Goal: Transaction & Acquisition: Purchase product/service

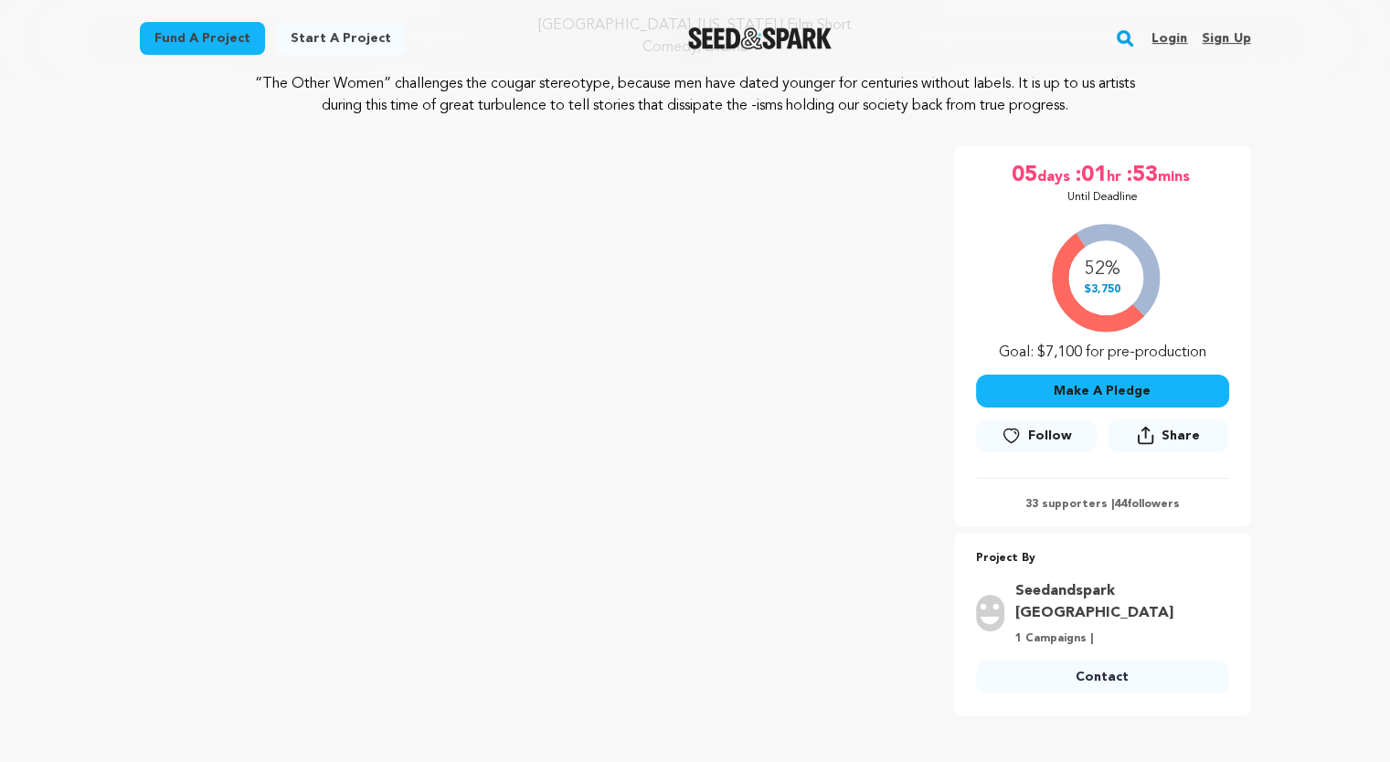
scroll to position [206, 0]
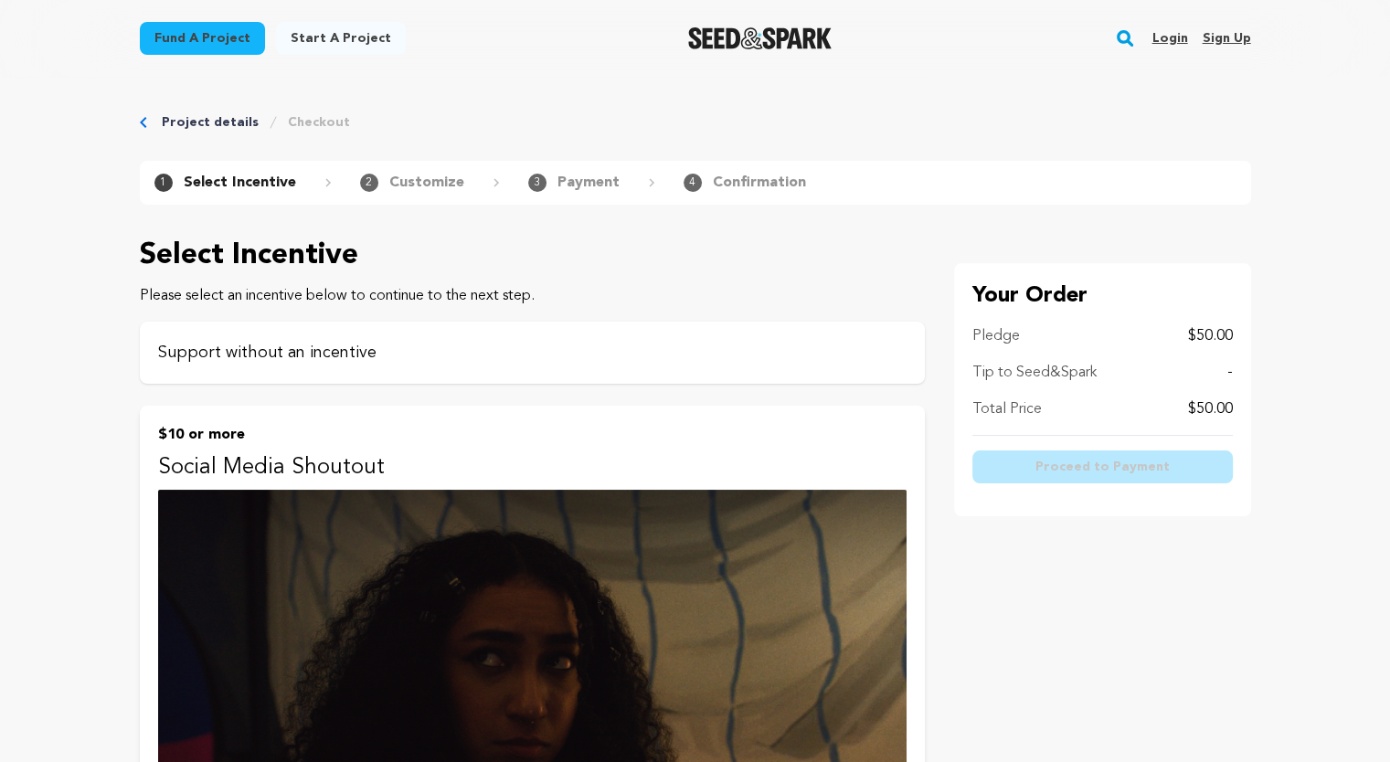
click at [626, 358] on p "Support without an incentive" at bounding box center [532, 353] width 748 height 26
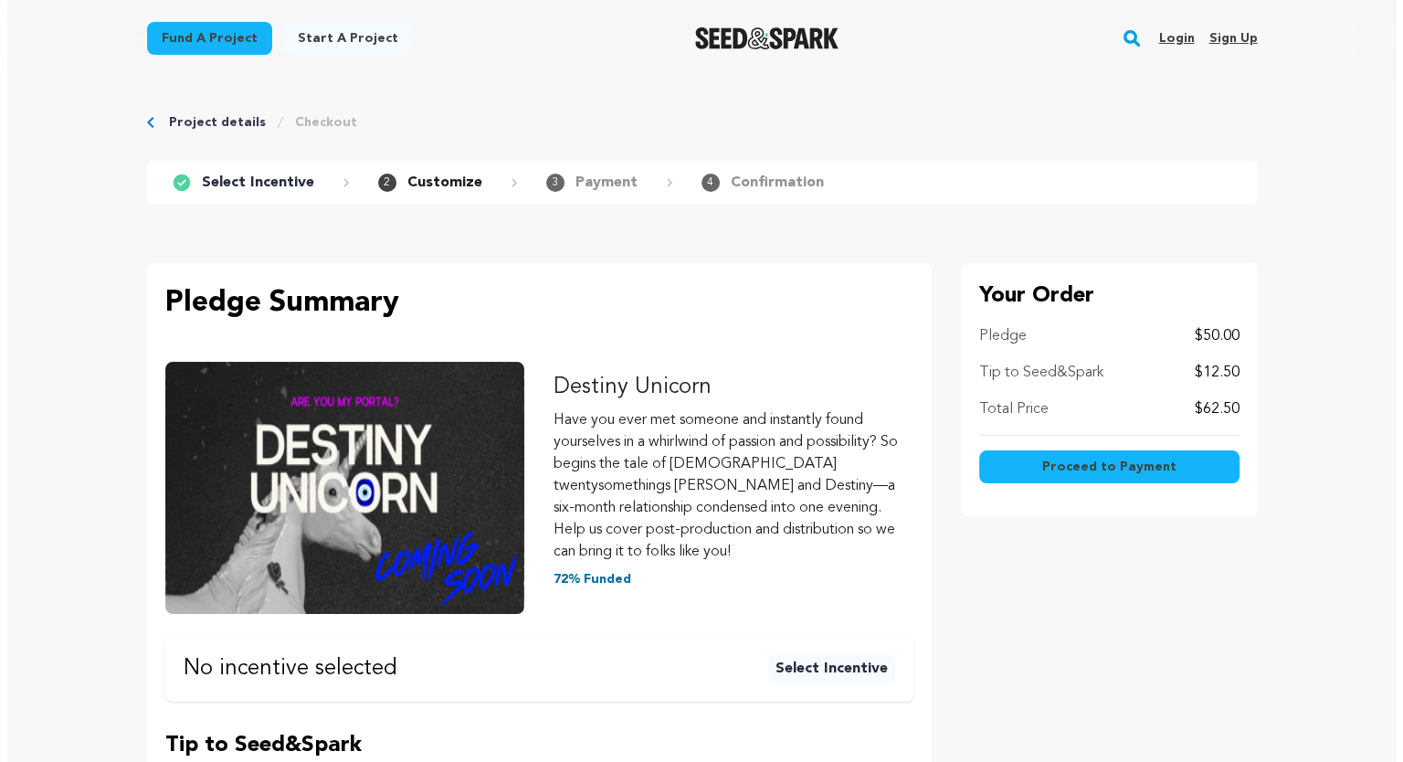
scroll to position [84, 0]
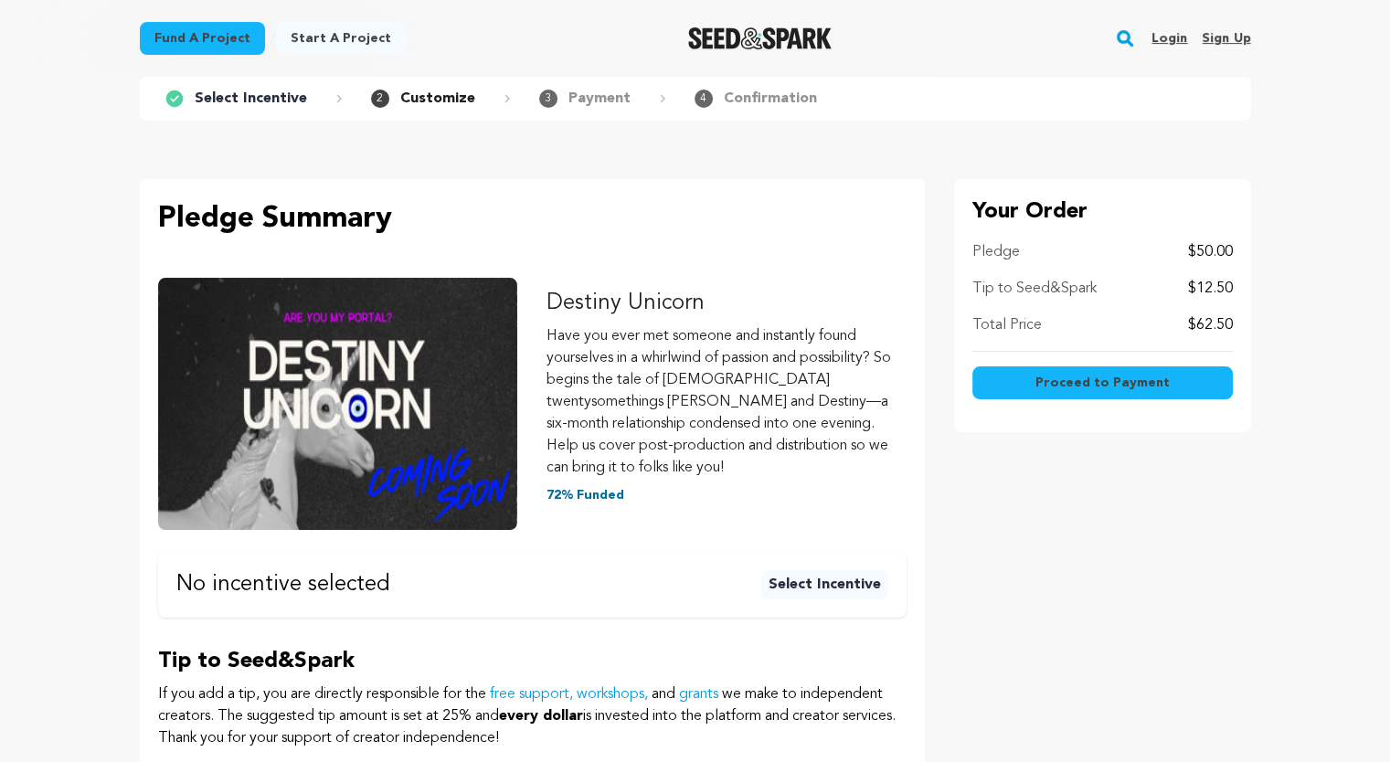
click at [1052, 381] on span "Proceed to Payment" at bounding box center [1102, 383] width 134 height 18
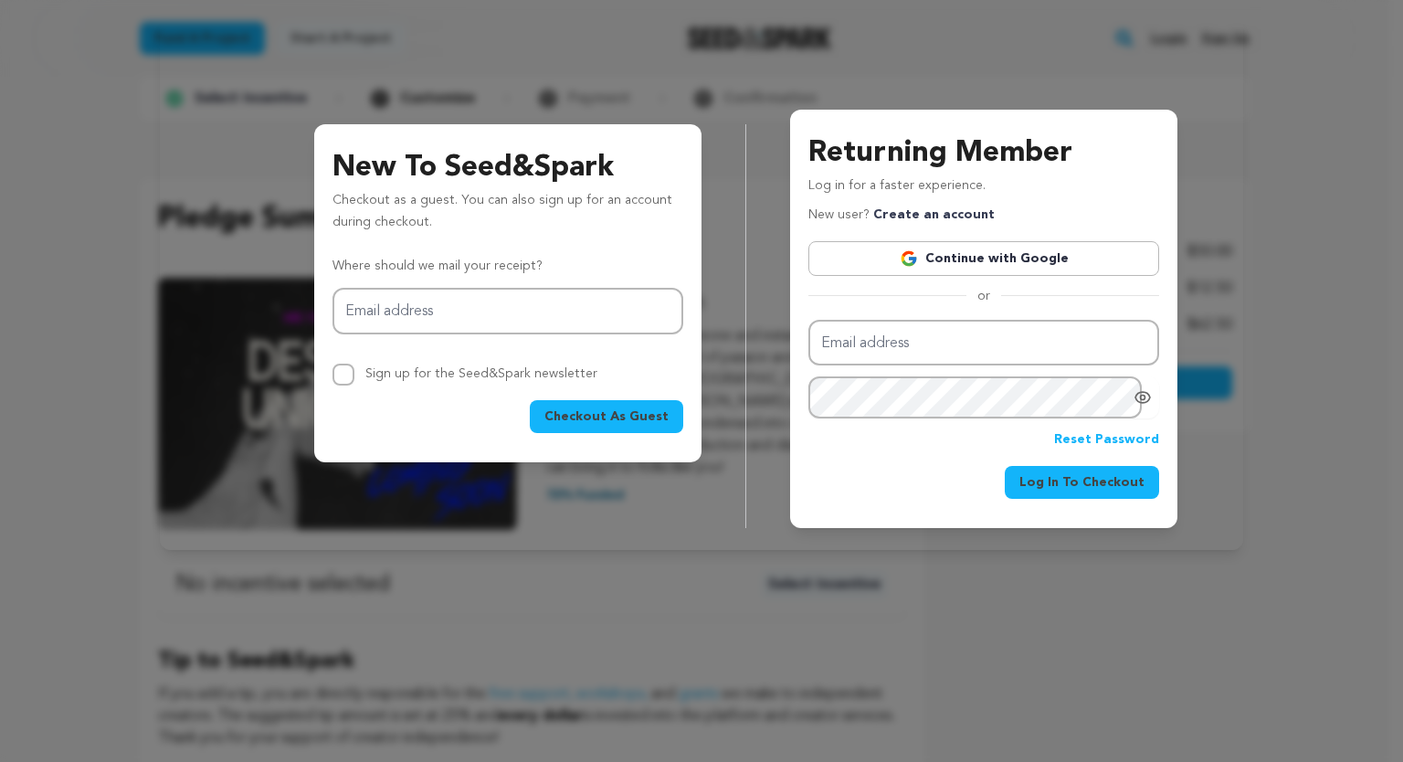
click at [915, 469] on div "Log In To Checkout" at bounding box center [983, 482] width 351 height 33
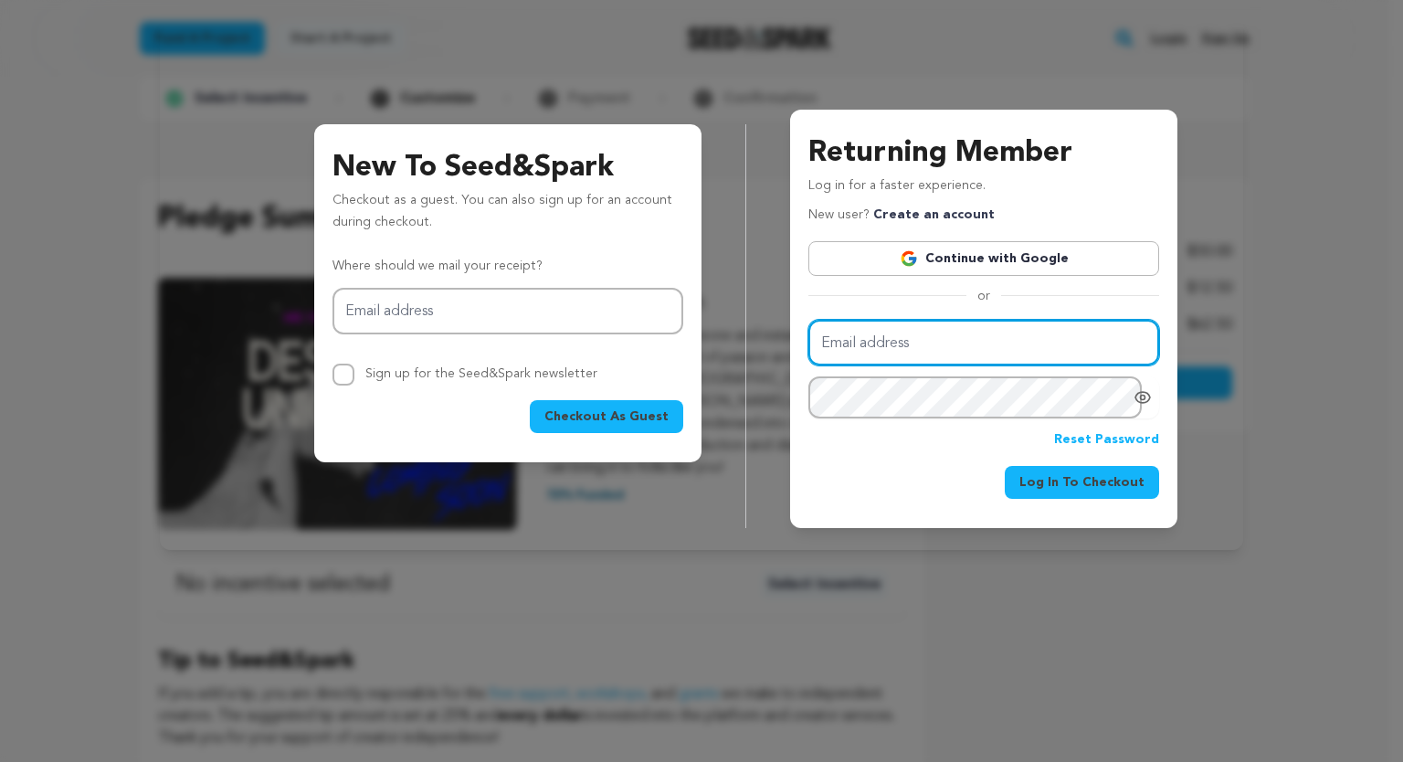
click at [925, 340] on input "Email address" at bounding box center [983, 343] width 351 height 47
type input "marcus@climenole.com"
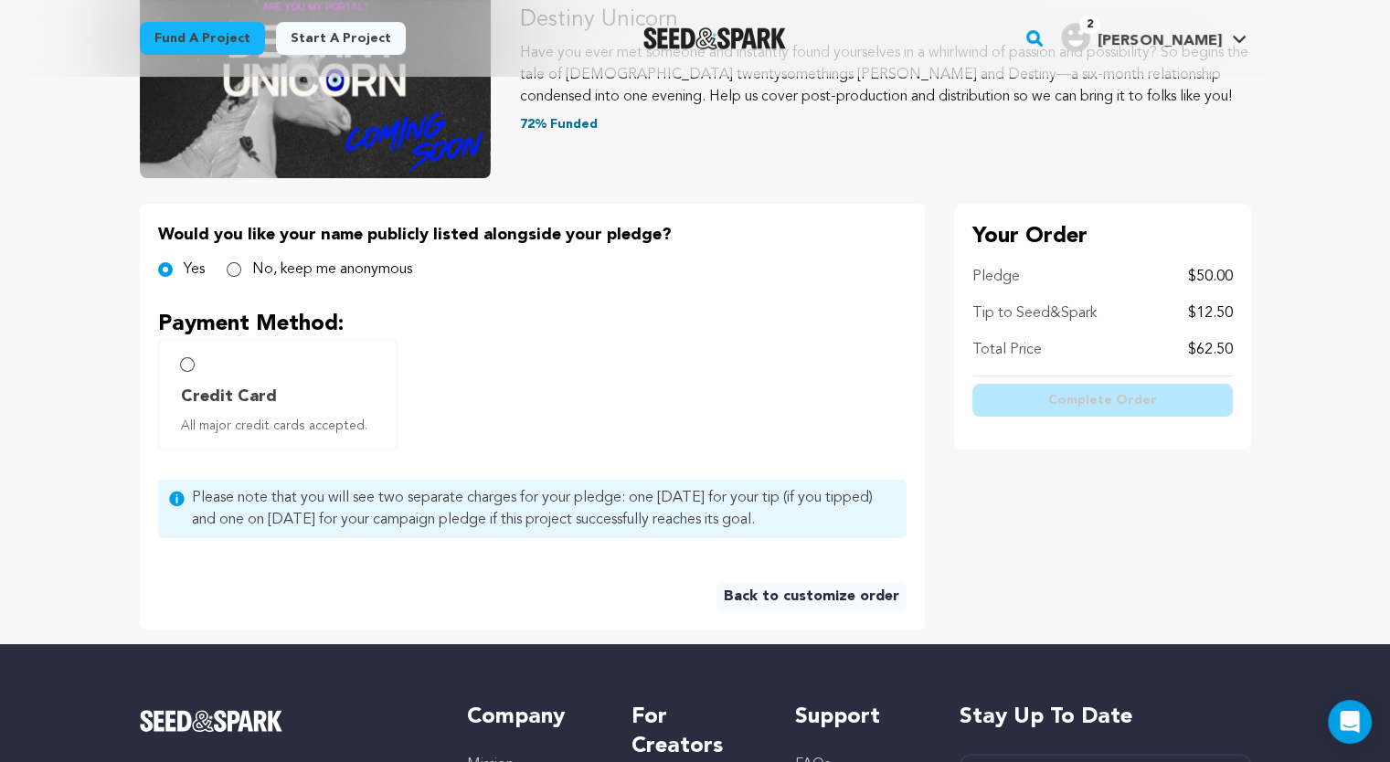
scroll to position [262, 0]
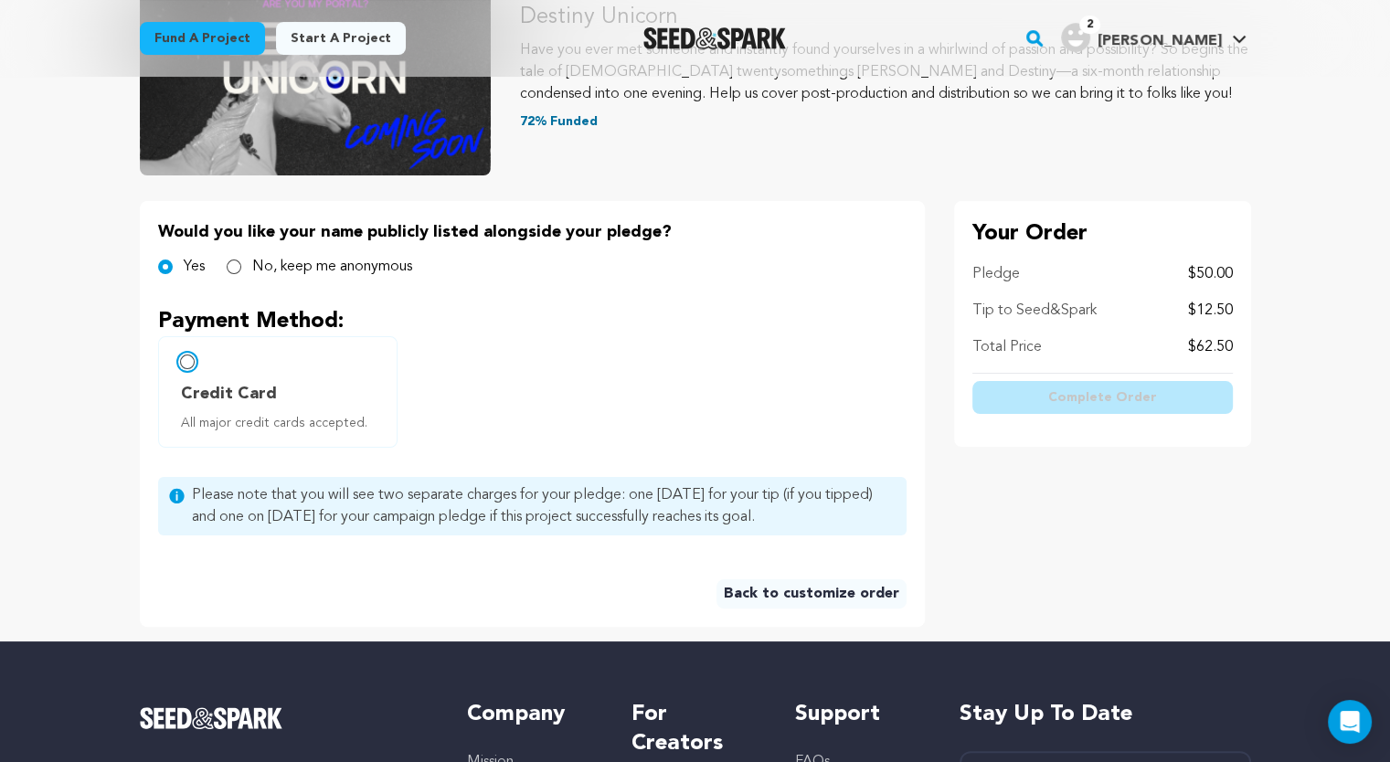
click at [185, 362] on input "Credit Card All major credit cards accepted." at bounding box center [187, 361] width 15 height 15
radio input "false"
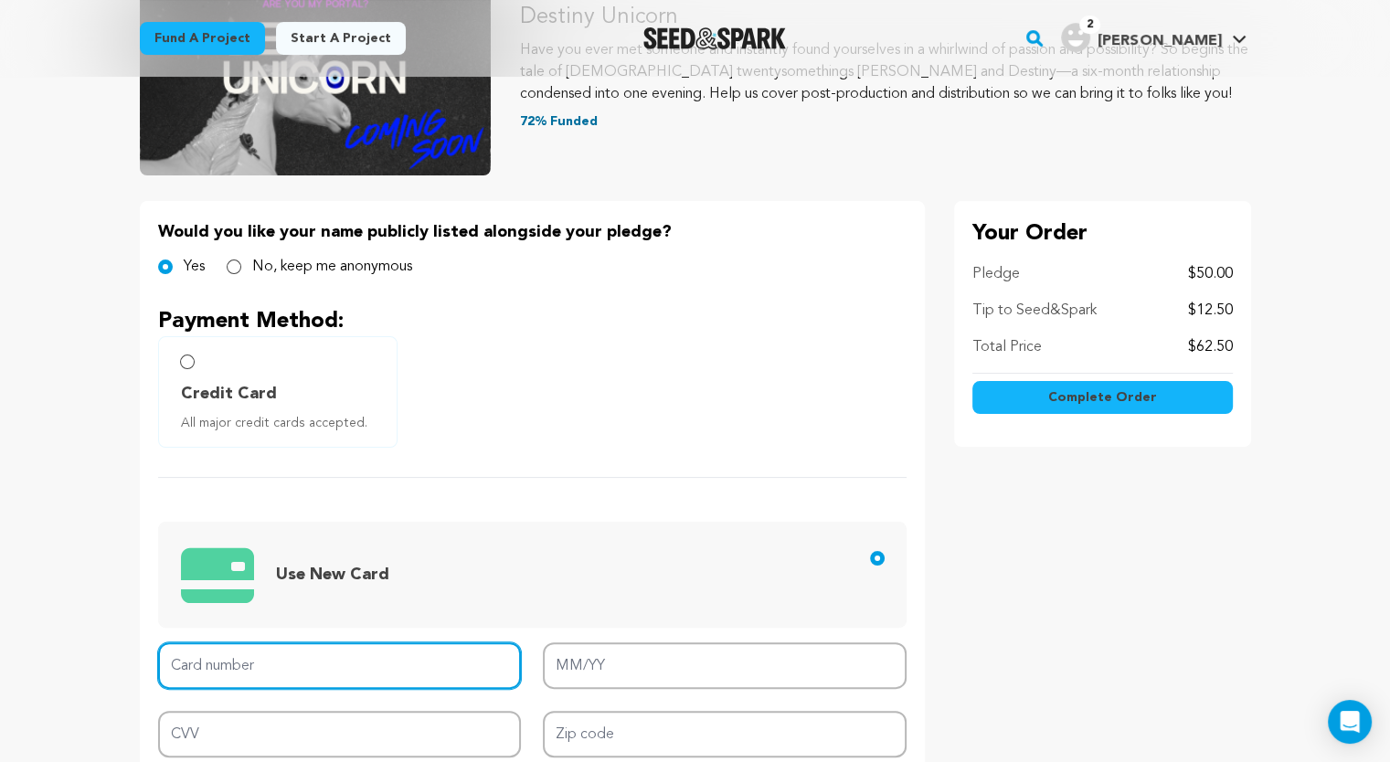
click at [269, 651] on input "Card number" at bounding box center [340, 665] width 364 height 47
type input "379720209322011"
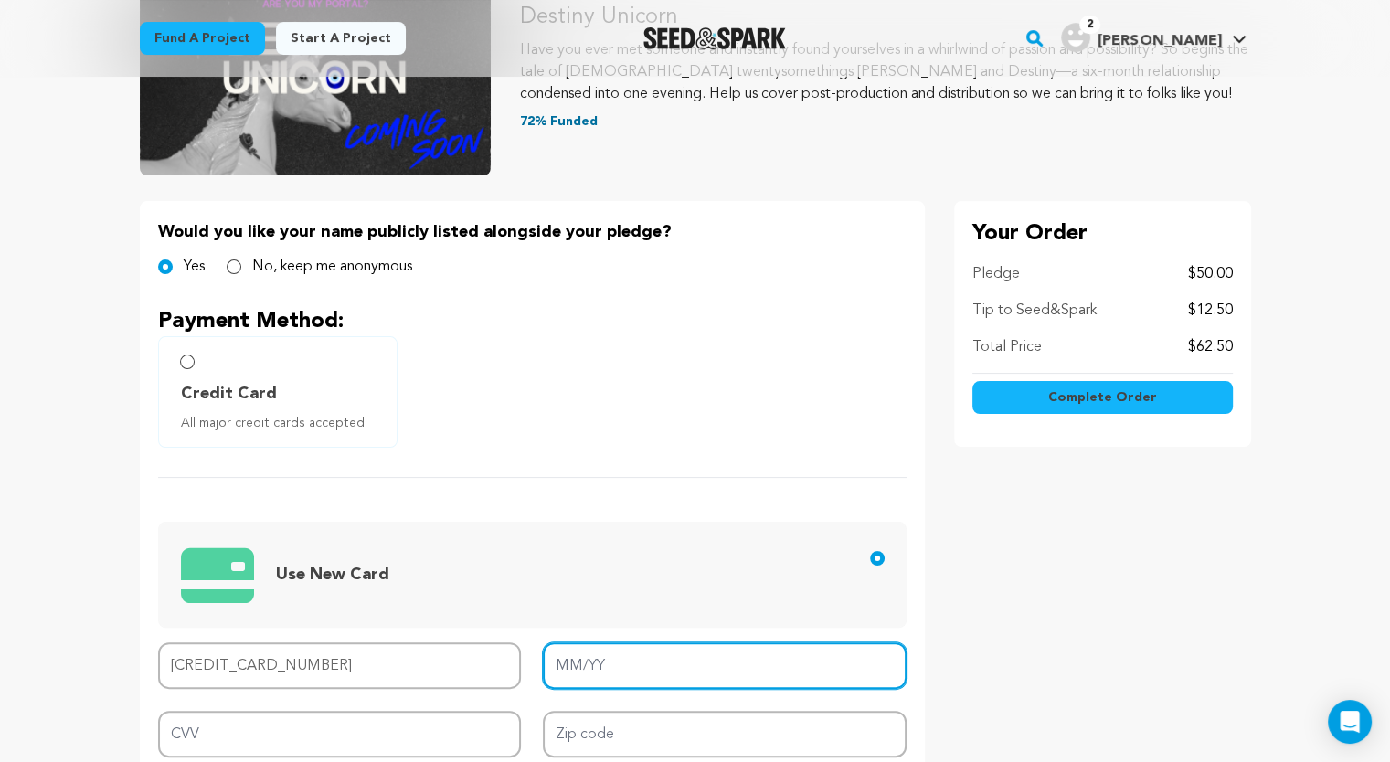
type input "08/29"
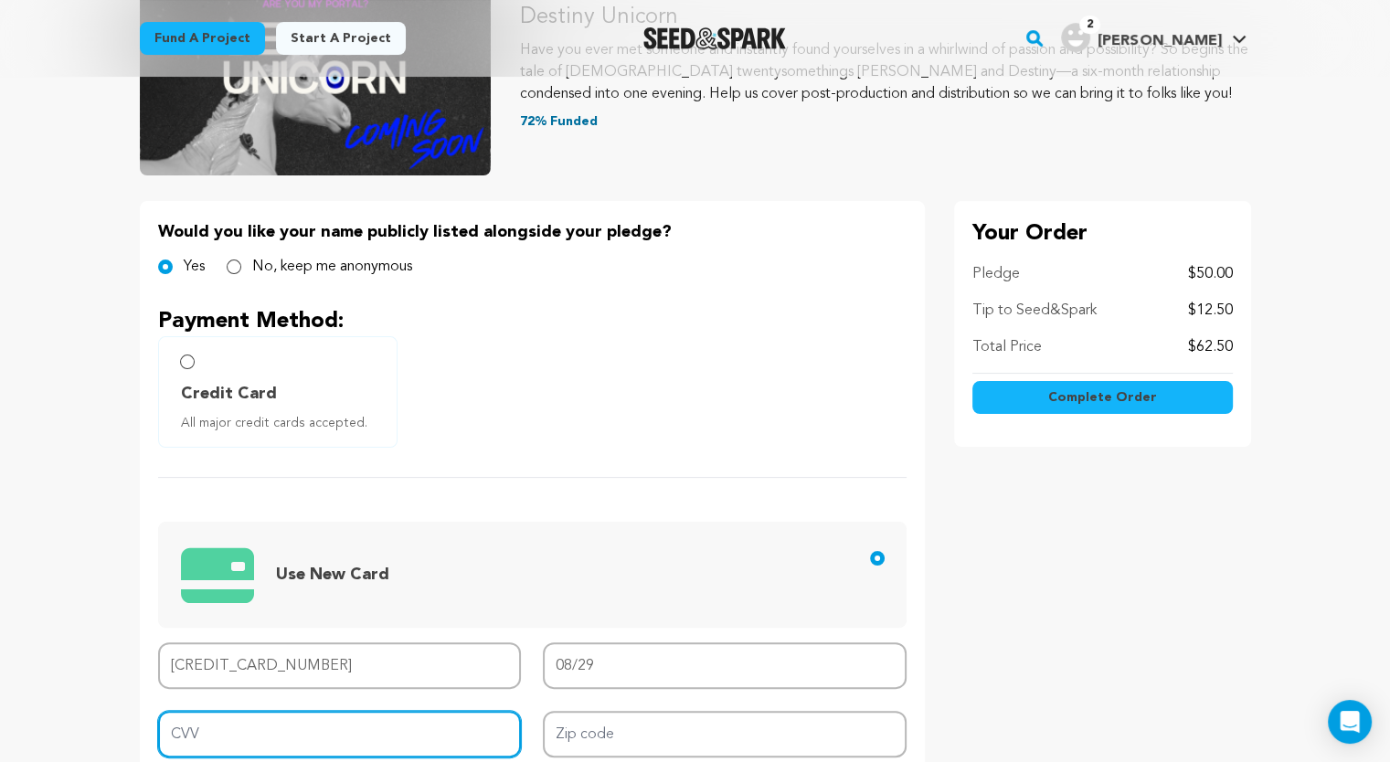
type input "3671"
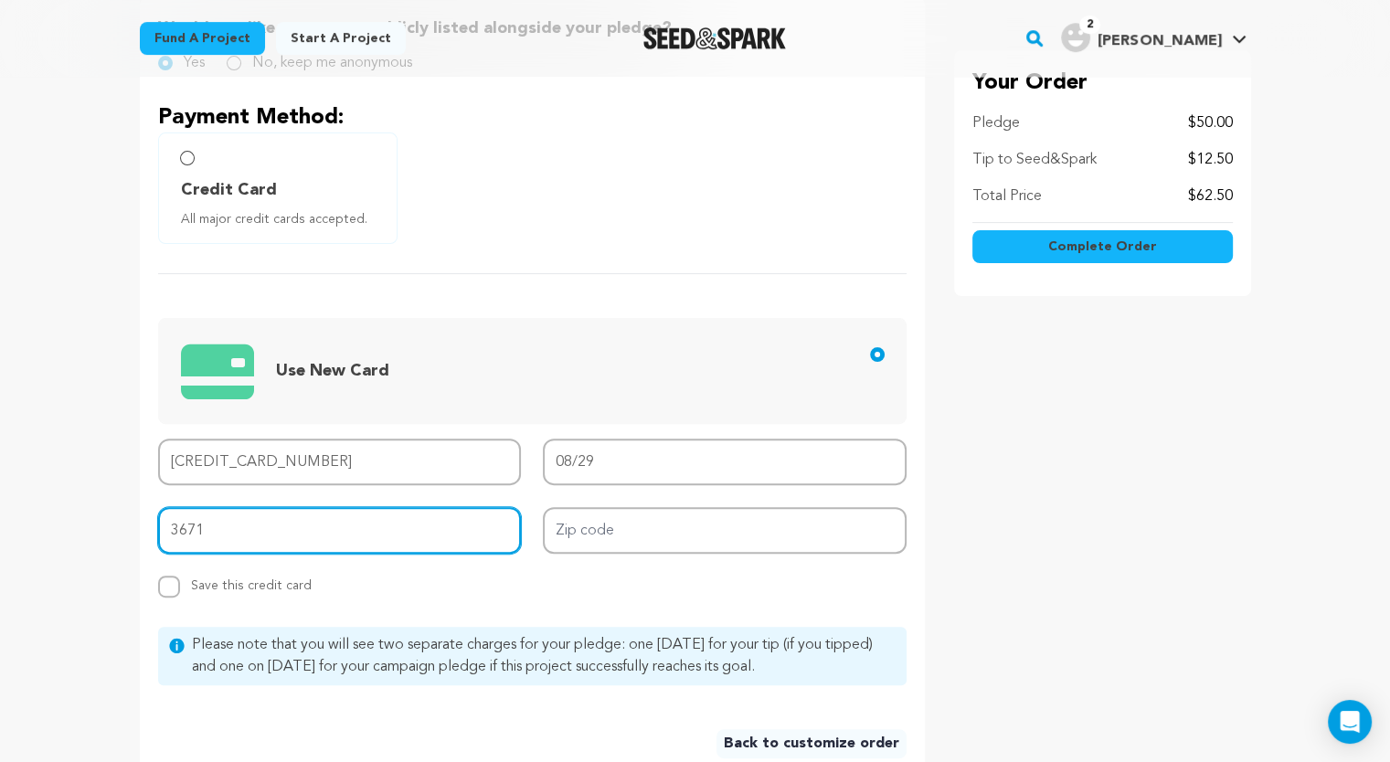
scroll to position [467, 0]
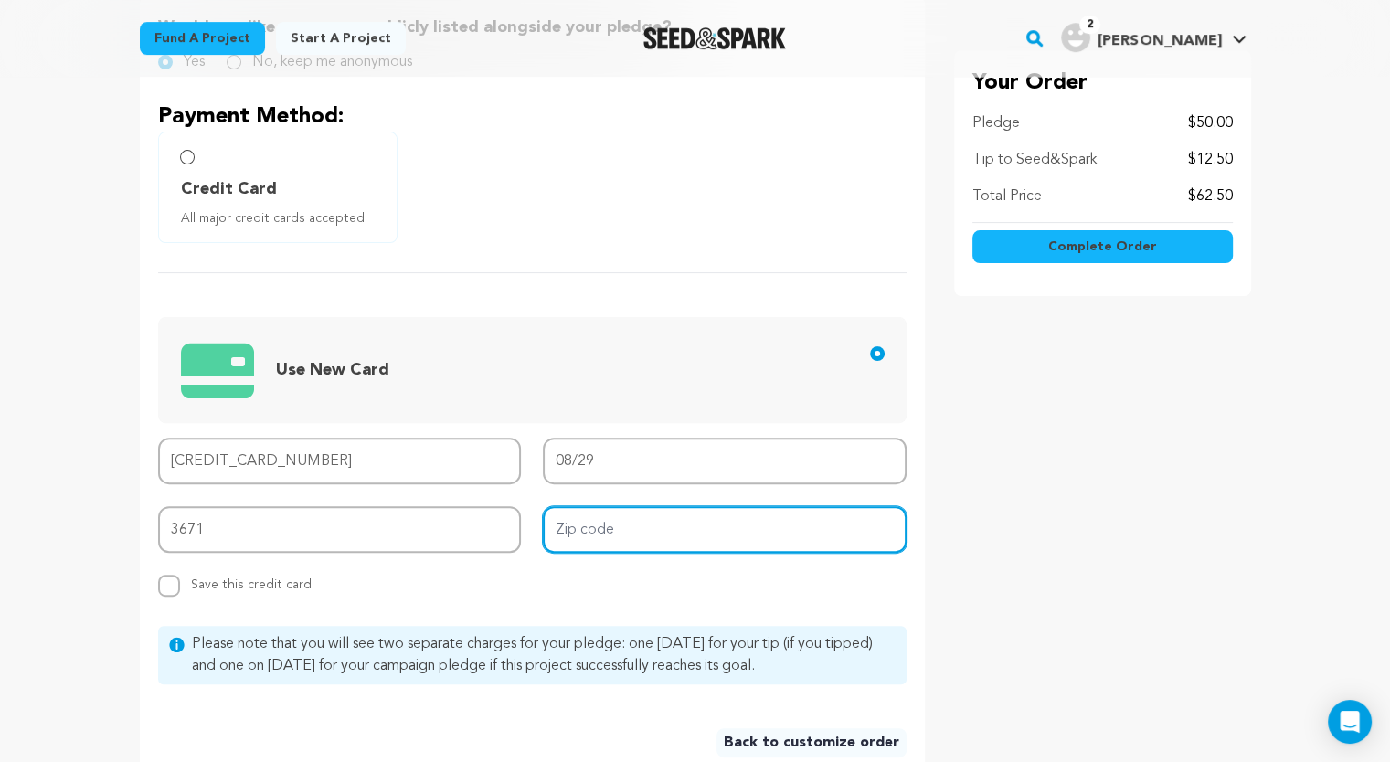
click at [629, 507] on input "Zip code" at bounding box center [725, 529] width 364 height 47
type input "30033"
click at [174, 588] on input "Replace saved credit card Save this credit card" at bounding box center [169, 586] width 22 height 22
checkbox input "true"
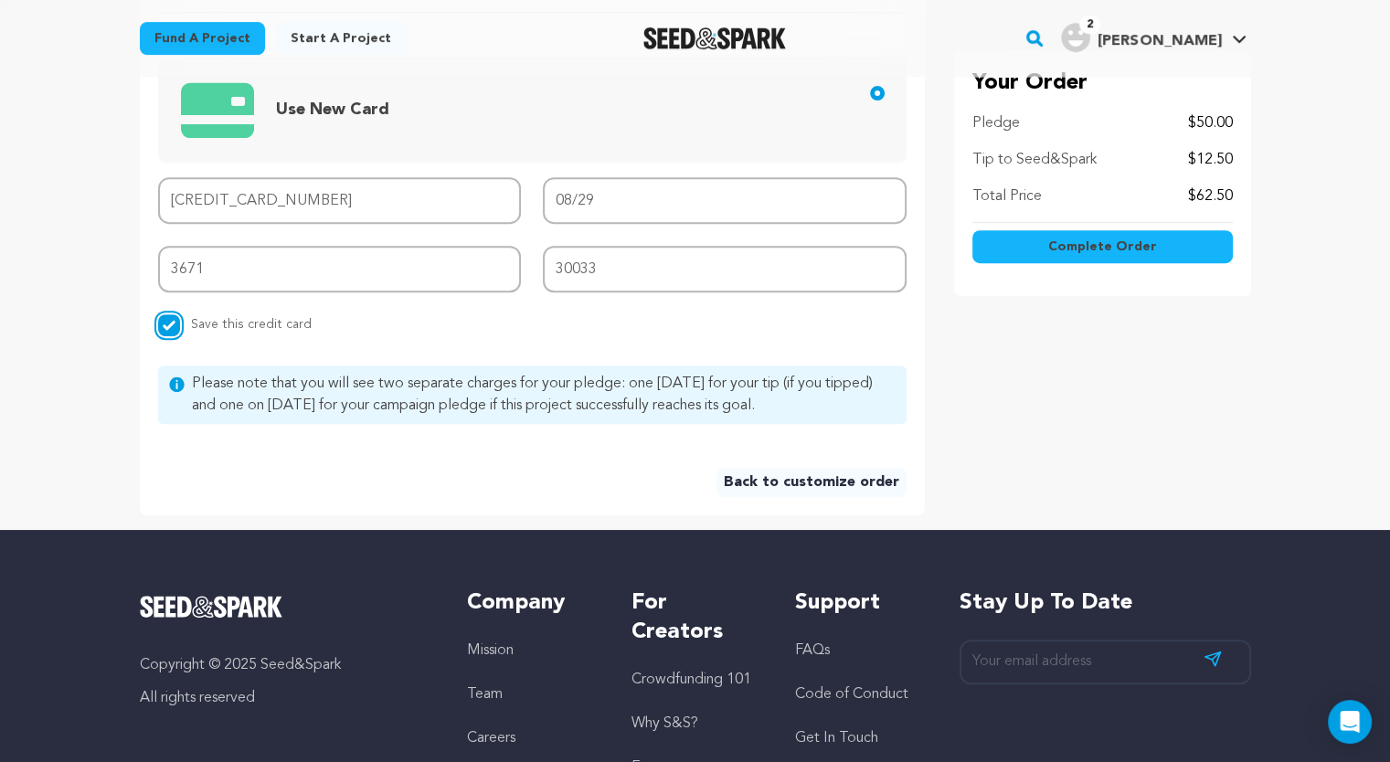
scroll to position [726, 0]
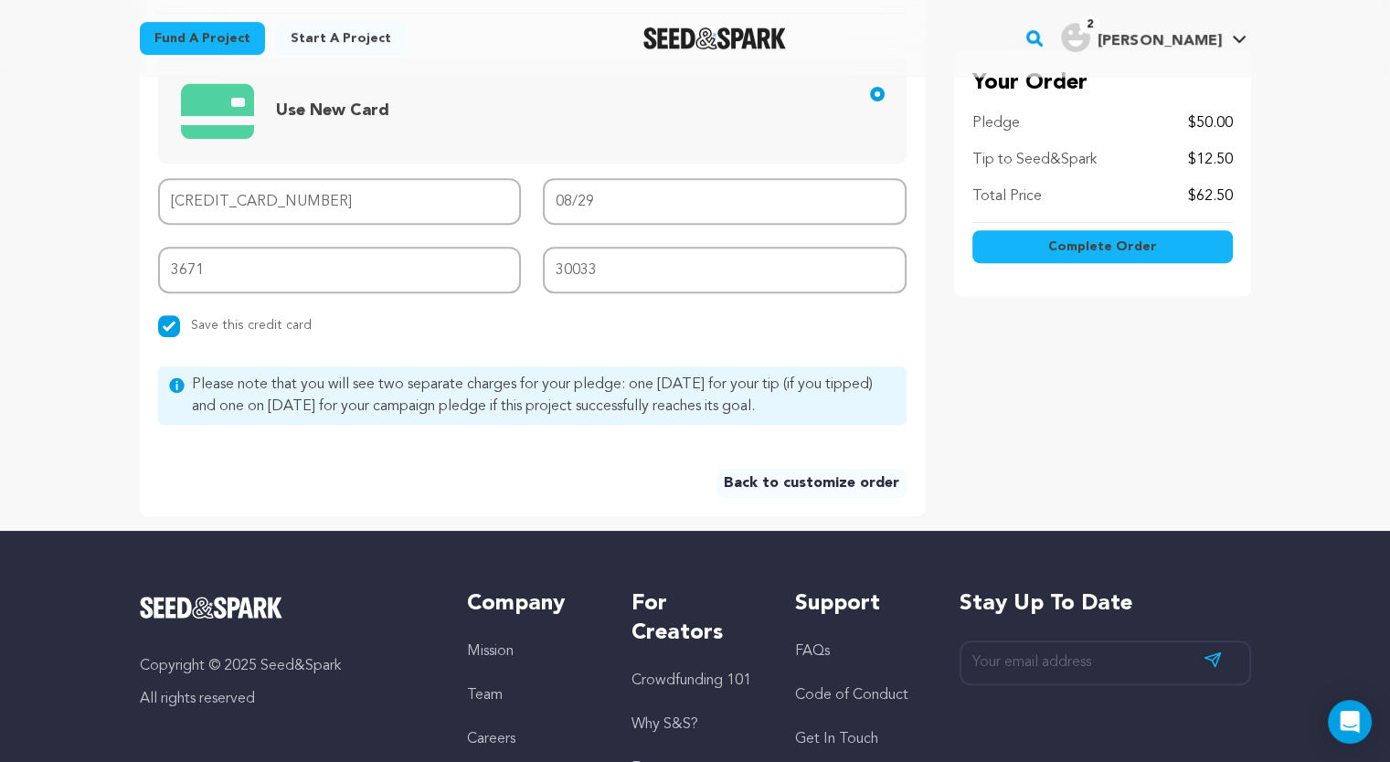
click at [1127, 250] on span "Complete Order" at bounding box center [1102, 247] width 109 height 18
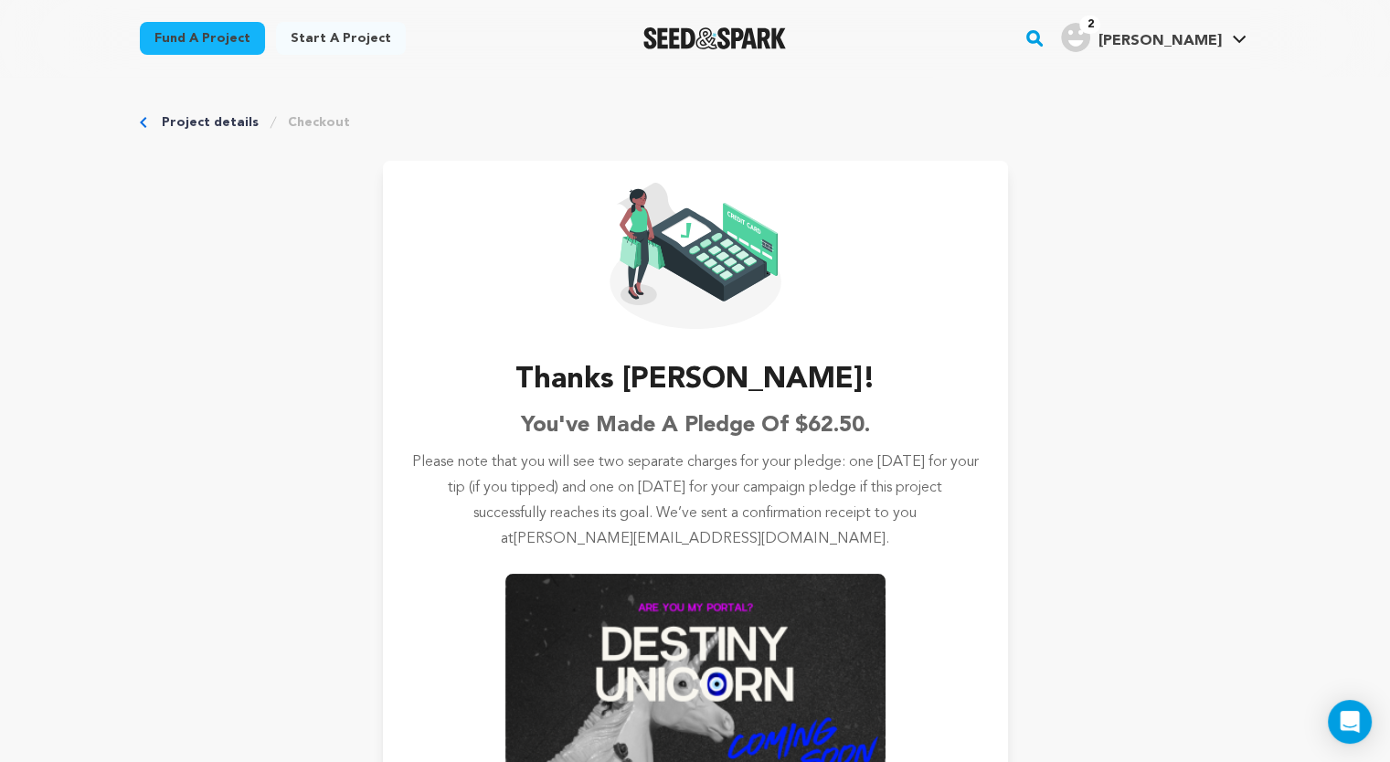
click at [212, 123] on link "Project details" at bounding box center [210, 122] width 97 height 18
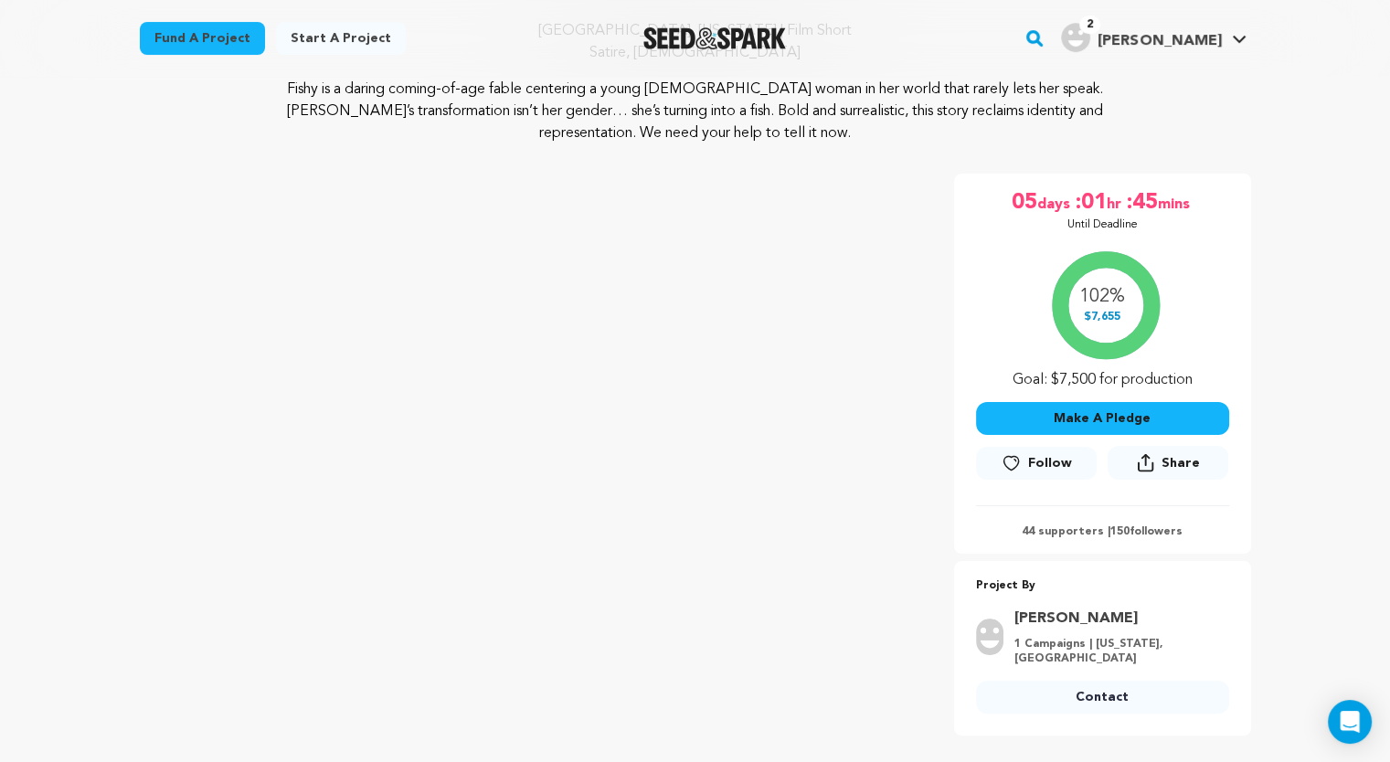
scroll to position [200, 0]
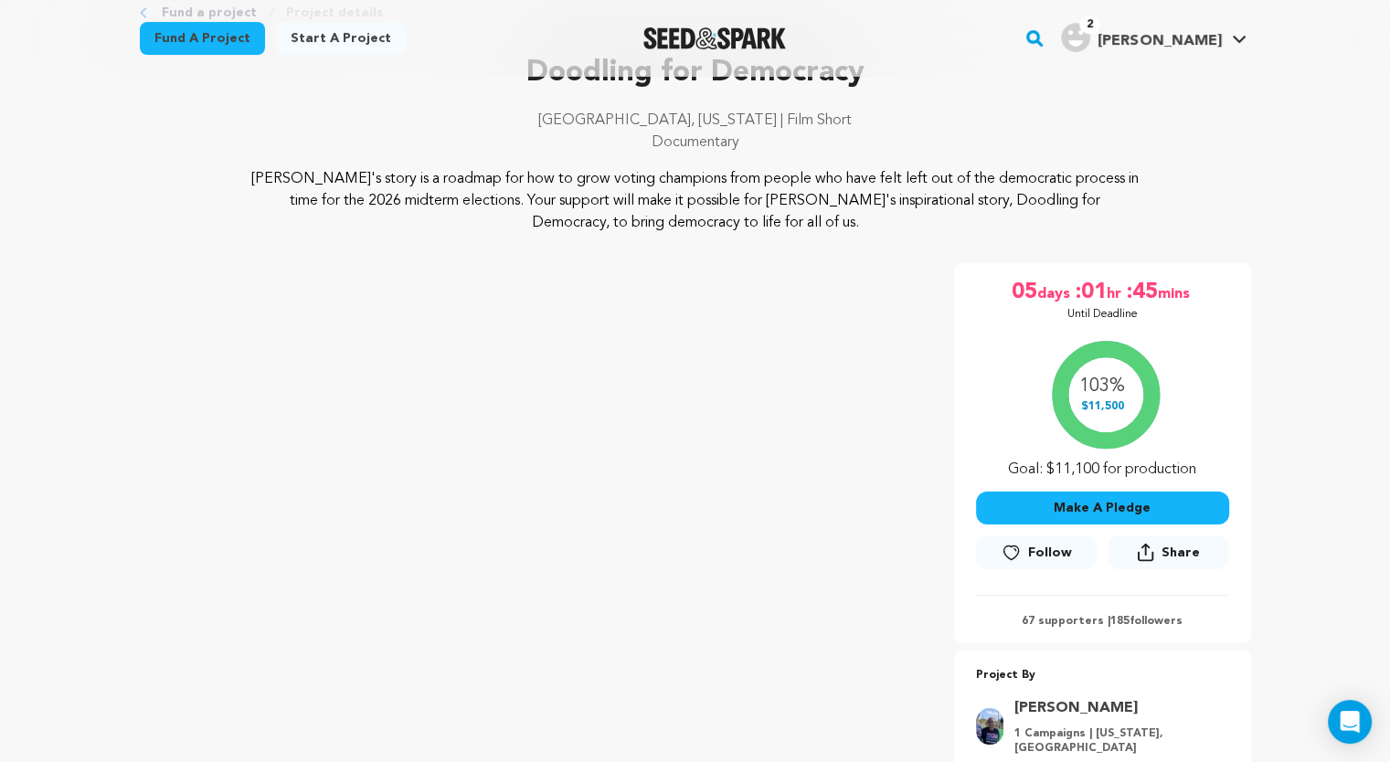
scroll to position [111, 0]
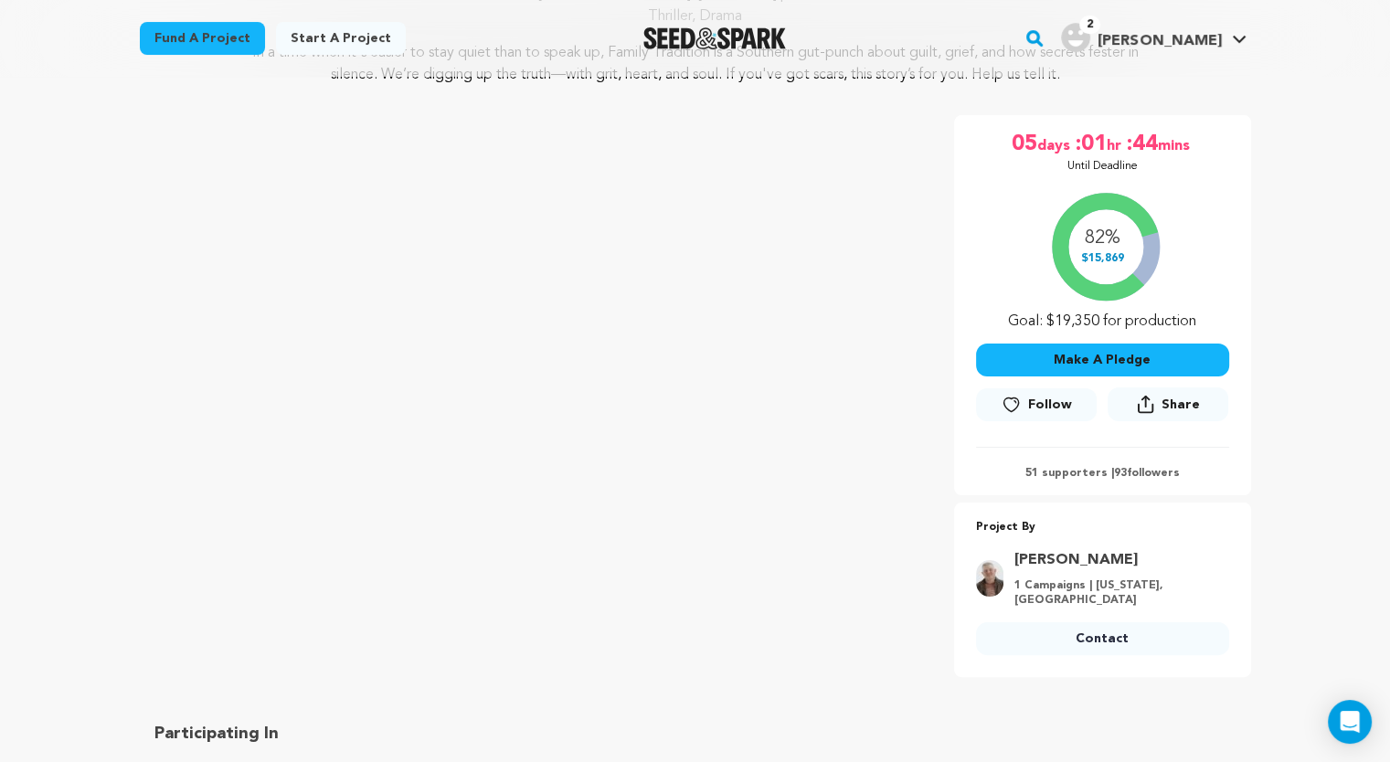
scroll to position [237, 0]
